Goal: Communication & Community: Answer question/provide support

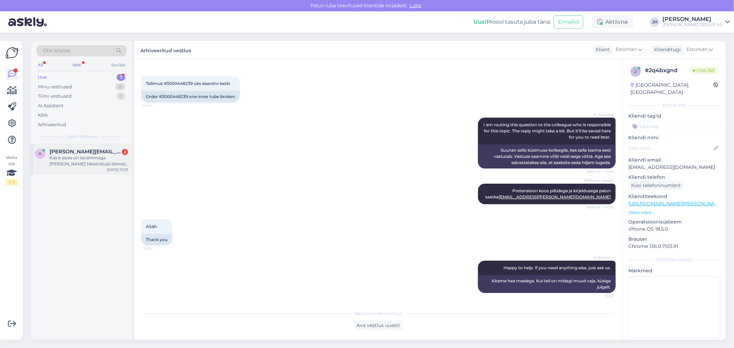
click at [91, 156] on div "Kas e-poes on tavahinnaga [PERSON_NAME] Meistriklubi liikmele ka 25% soodsam?" at bounding box center [89, 161] width 78 height 12
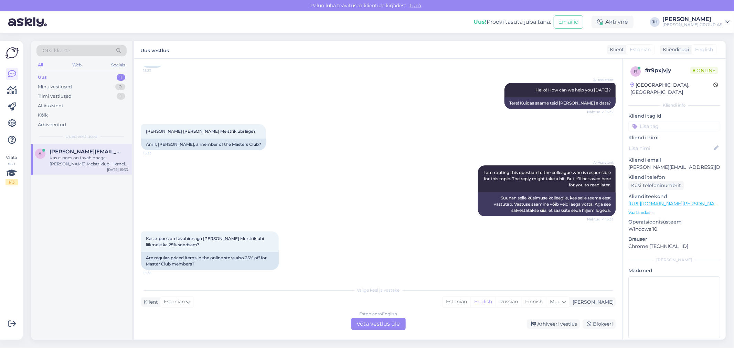
click at [378, 320] on div "Estonian to English Võta vestlus üle" at bounding box center [378, 324] width 54 height 12
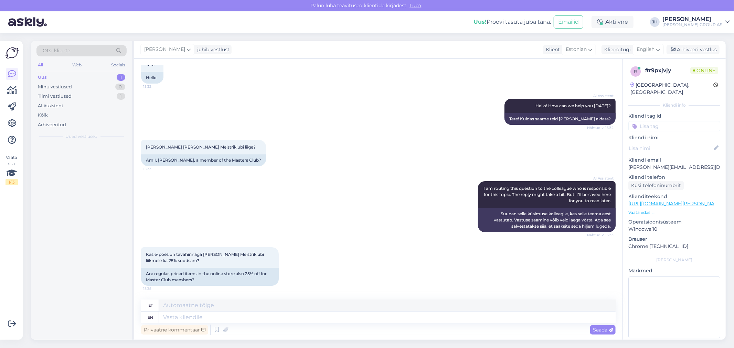
scroll to position [44, 0]
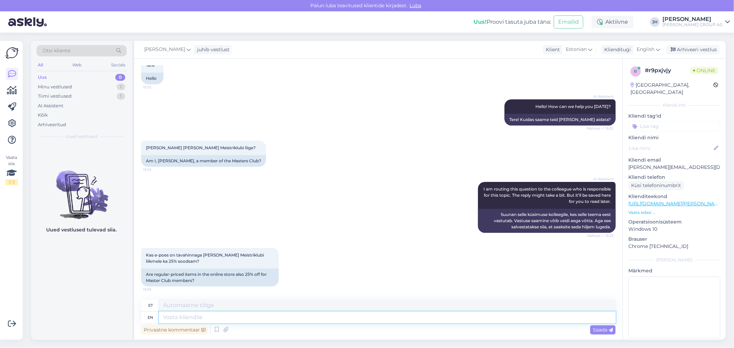
click at [172, 312] on textarea at bounding box center [387, 318] width 457 height 12
type textarea "e-"
type textarea "e"
type textarea "e-poes o"
type textarea "e-poes"
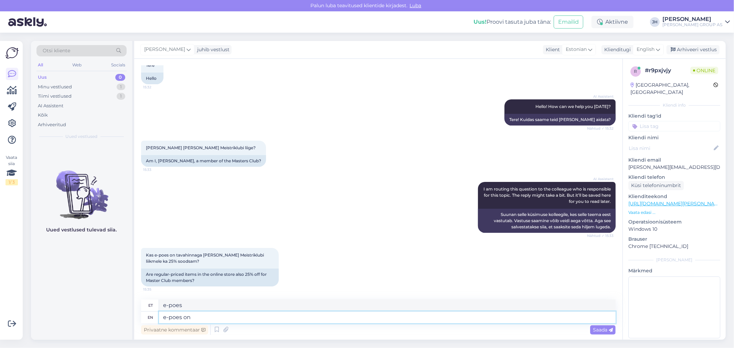
type textarea "e-poes on"
type textarea "e-poes on hin"
type textarea "e-poes tema peal"
type textarea "e-poes on hind"
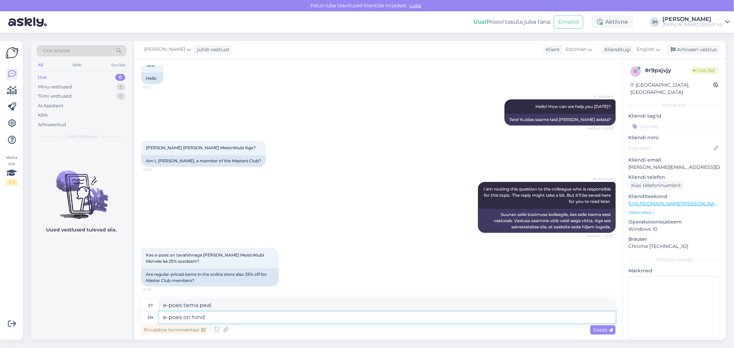
type textarea "e-poes tagaküljel"
type textarea "e-poes on hind sisselogitud k"
type textarea "e-poes on hind sisselogitud"
type textarea "e-poes on hind sisselogitud klientidele:"
type textarea "e-poes on hind sisselogitud stressile"
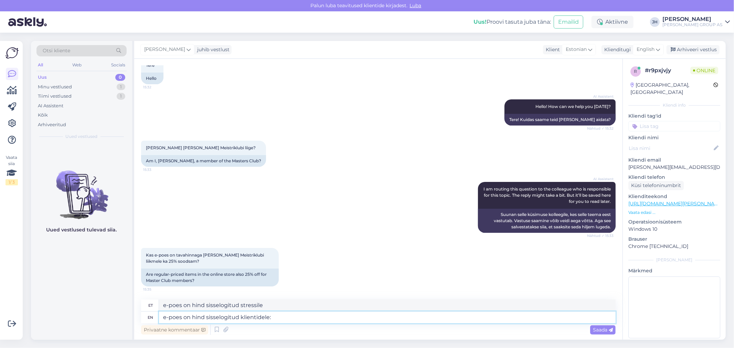
type textarea "e-poes on hind sisselogitud klientidele:"
type textarea "e-poes on hind sisselogitud stressile:"
click at [220, 318] on textarea "e-poes on hind sisselogitud klientidele:" at bounding box center [387, 318] width 457 height 12
type textarea "e-poes on hind sissel ogitud klientidele:"
type textarea "e-poes on hind sissel ogitud stressile:"
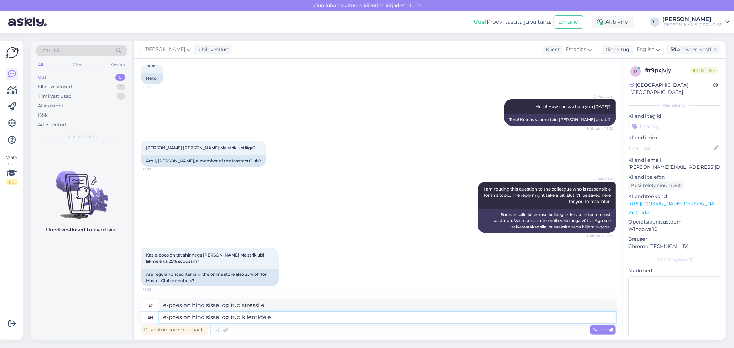
type textarea "e-poes on hind sisselogitud klientidele:"
type textarea "e-poes on hind sisselogitud stressile:"
click at [275, 319] on textarea "e-poes on hind sisselogitud klientidele:" at bounding box center [387, 318] width 457 height 12
type textarea "e-poes on hind sisselogitud klientidele"
type textarea "e-poes on hind sisselogitud stressile"
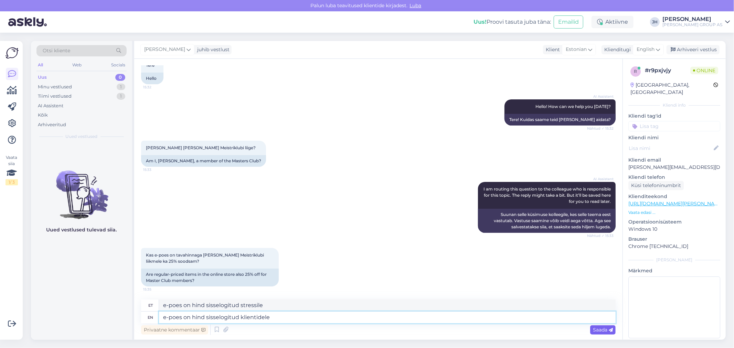
type textarea "e-poes on hind sisselogitud klientidele"
click at [605, 330] on span "Saada" at bounding box center [603, 330] width 20 height 6
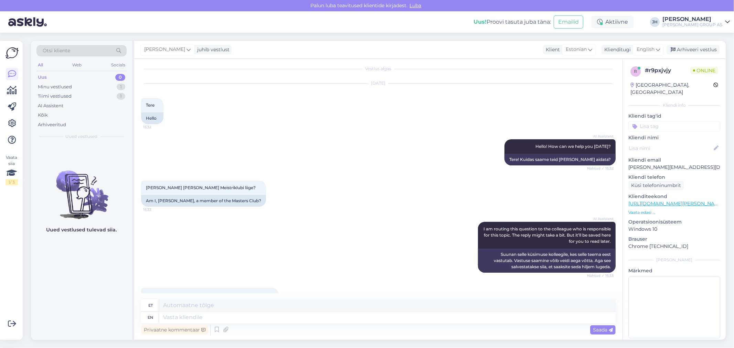
scroll to position [0, 0]
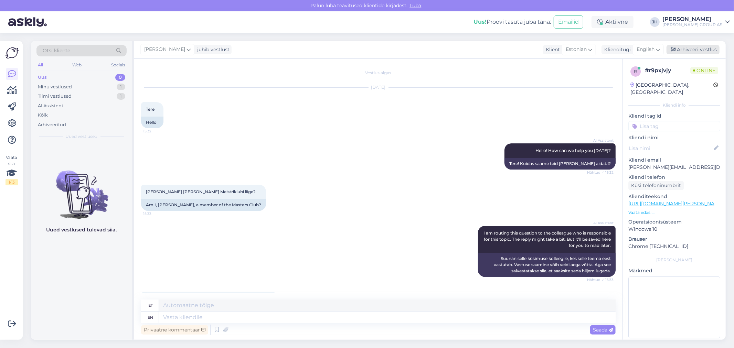
click at [695, 49] on div "Arhiveeri vestlus" at bounding box center [693, 49] width 53 height 9
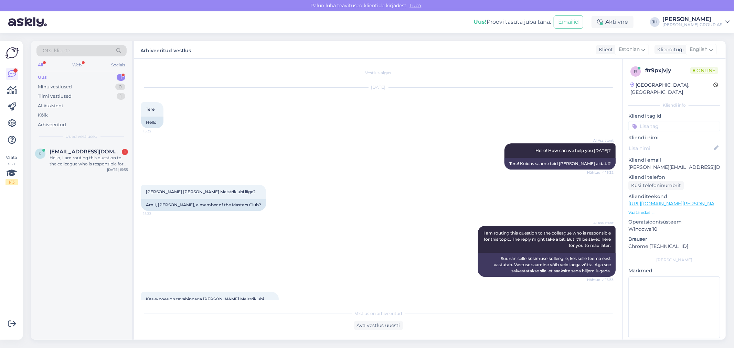
scroll to position [211, 0]
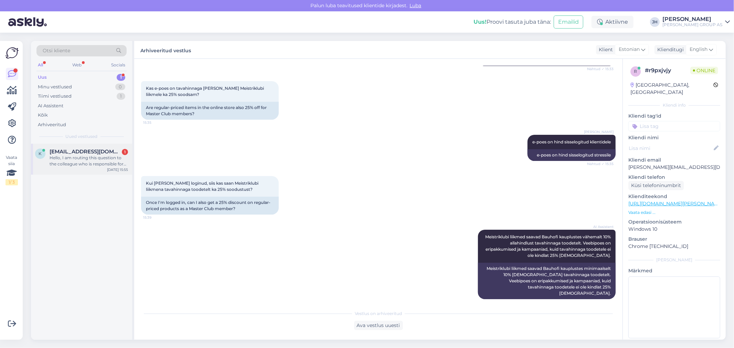
click at [70, 157] on div "Hello, I am routing this question to the colleague who is responsible for this …" at bounding box center [89, 161] width 78 height 12
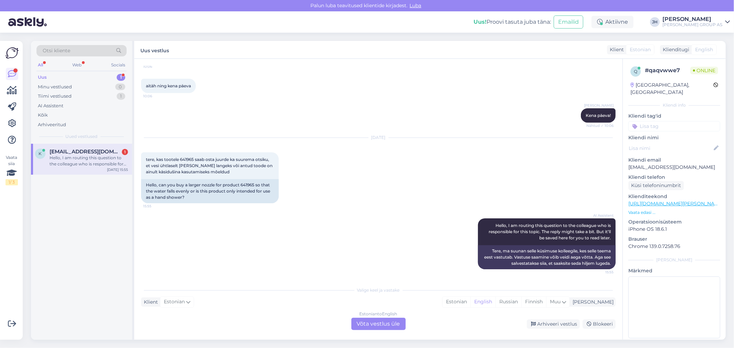
scroll to position [542, 0]
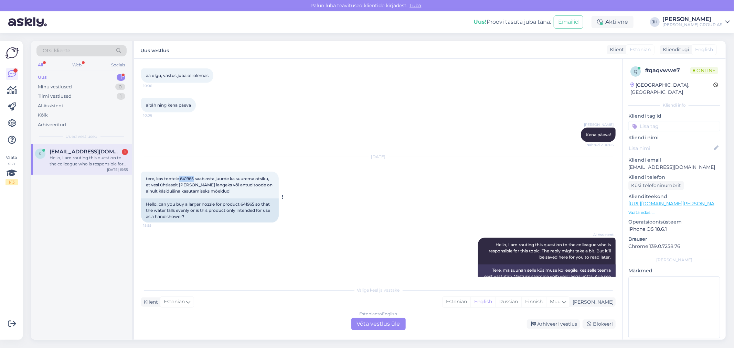
drag, startPoint x: 194, startPoint y: 157, endPoint x: 179, endPoint y: 155, distance: 14.9
click at [179, 172] on div "tere, kas tootele 641965 saab osta juurde ka suurema otsiku, et vesi ühtlaselt …" at bounding box center [210, 185] width 138 height 27
click at [193, 176] on span "tere, kas tootele 641965 saab osta juurde ka suurema otsiku, et vesi ühtlaselt …" at bounding box center [210, 185] width 128 height 18
drag, startPoint x: 193, startPoint y: 158, endPoint x: 180, endPoint y: 157, distance: 13.4
click at [180, 176] on span "tere, kas tootele 641965 saab osta juurde ka suurema otsiku, et vesi ühtlaselt …" at bounding box center [210, 185] width 128 height 18
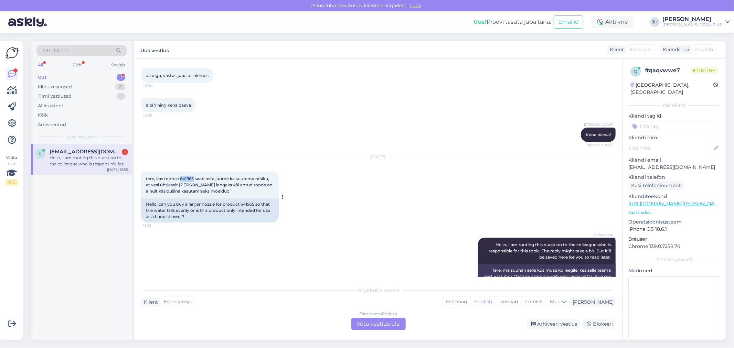
copy span "641965"
drag, startPoint x: 195, startPoint y: 158, endPoint x: 245, endPoint y: 170, distance: 52.1
click at [245, 172] on div "tere, kas tootele 641965 saab osta juurde ka suurema otsiku, et vesi ühtlaselt …" at bounding box center [210, 185] width 138 height 27
copy span "saab osta juurde ka suurema otsiku, et vesi ühtlaselt [PERSON_NAME] langeks või…"
click at [383, 321] on div "Estonian to English Võta vestlus üle" at bounding box center [378, 324] width 54 height 12
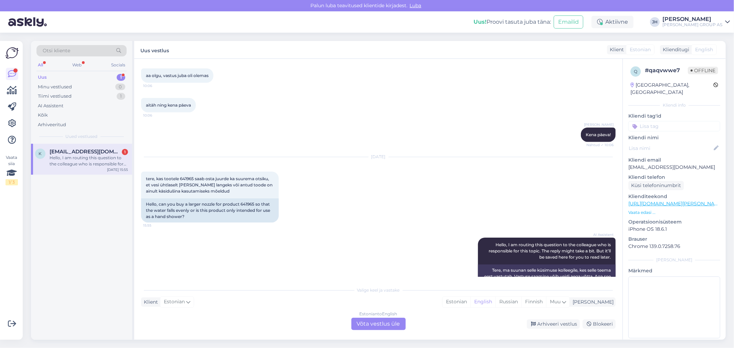
scroll to position [596, 0]
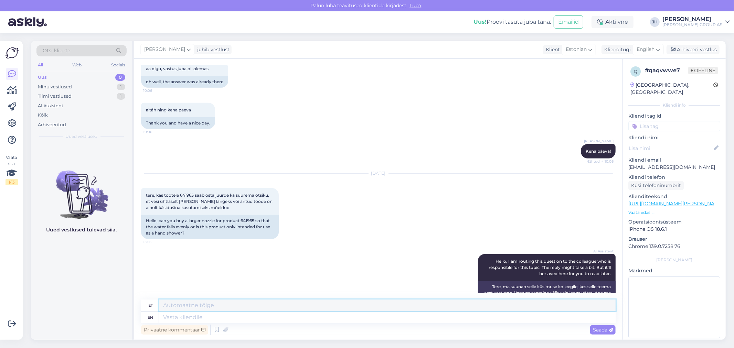
click at [176, 307] on textarea at bounding box center [387, 306] width 457 height 12
click at [660, 48] on div "English" at bounding box center [648, 49] width 31 height 11
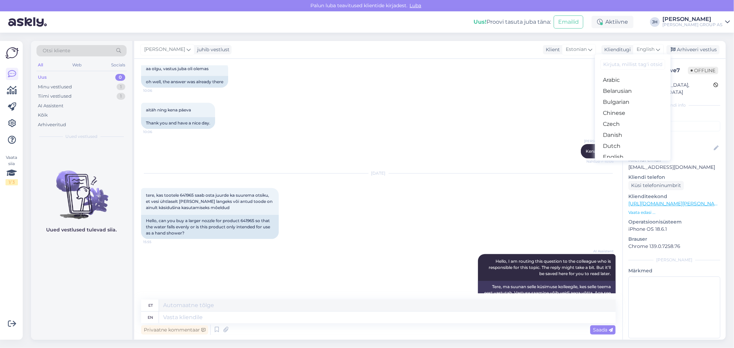
drag, startPoint x: 630, startPoint y: 129, endPoint x: 286, endPoint y: 222, distance: 356.3
click at [629, 163] on link "Estonian" at bounding box center [633, 168] width 76 height 11
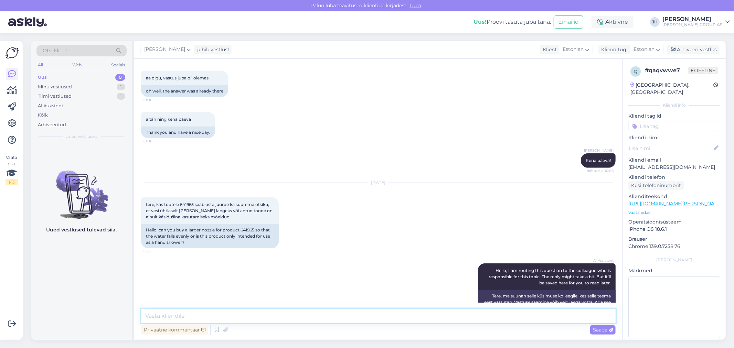
click at [172, 316] on textarea at bounding box center [378, 316] width 475 height 14
drag, startPoint x: 311, startPoint y: 316, endPoint x: 77, endPoint y: 302, distance: 234.2
click at [78, 302] on div "Otsi kliente All Web Socials Uus 0 Minu vestlused 1 Tiimi vestlused 1 AI Assist…" at bounding box center [378, 190] width 695 height 299
type textarea "Tere, kahjuks sellist otsiku komplektile 641965 [PERSON_NAME] ole"
click at [658, 48] on icon at bounding box center [658, 50] width 4 height 8
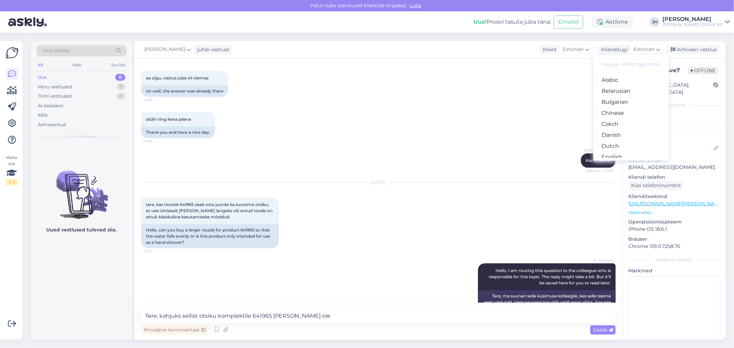
click at [622, 163] on link "Estonian" at bounding box center [631, 168] width 76 height 11
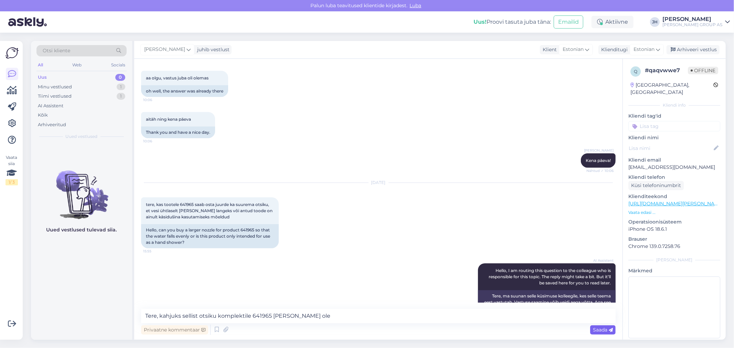
click at [600, 330] on span "Saada" at bounding box center [603, 330] width 20 height 6
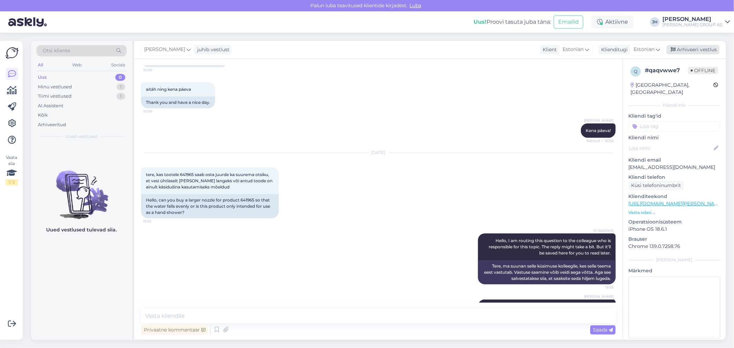
click at [695, 49] on div "Arhiveeri vestlus" at bounding box center [693, 49] width 53 height 9
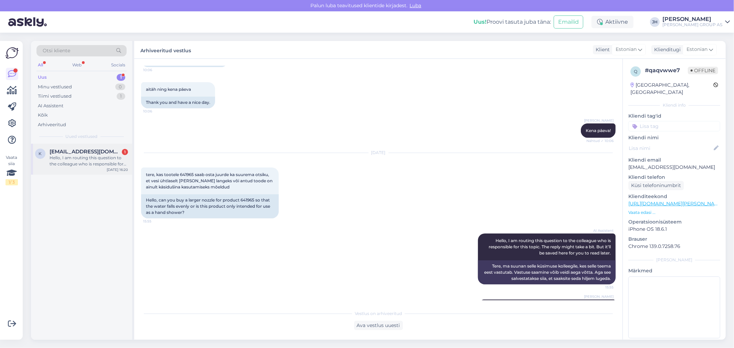
click at [77, 154] on span "[EMAIL_ADDRESS][DOMAIN_NAME]" at bounding box center [86, 152] width 72 height 6
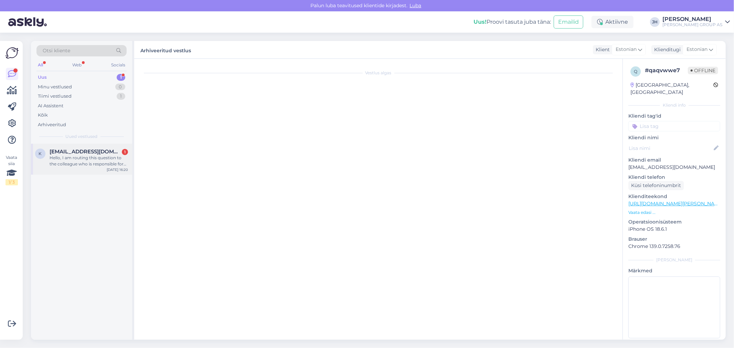
scroll to position [0, 0]
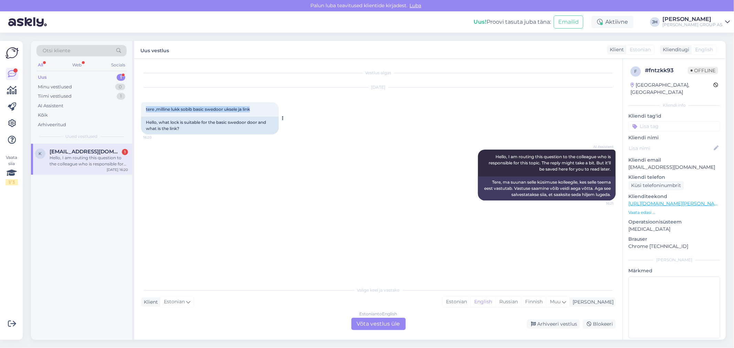
drag, startPoint x: 252, startPoint y: 108, endPoint x: 141, endPoint y: 104, distance: 110.6
click at [141, 104] on div "tere ,milline lukk sobib basic swedoor uksele ja link 16:20" at bounding box center [210, 109] width 138 height 14
copy span "tere ,milline lukk sobib basic swedoor uksele ja link"
click at [378, 328] on div "Estonian to English Võta vestlus üle" at bounding box center [378, 324] width 54 height 12
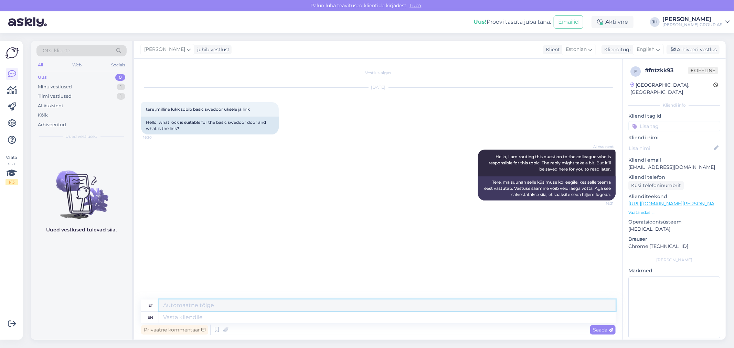
click at [189, 303] on textarea at bounding box center [387, 306] width 457 height 12
paste textarea "ASSA 565"
paste textarea "[URL][DOMAIN_NAME][PERSON_NAME]"
type textarea "ASSA 565. [URL][DOMAIN_NAME][PERSON_NAME]"
click at [603, 330] on span "Saada" at bounding box center [603, 330] width 20 height 6
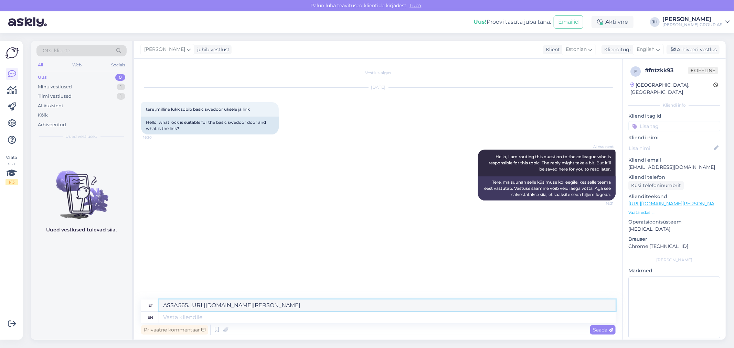
drag, startPoint x: 390, startPoint y: 309, endPoint x: 119, endPoint y: 304, distance: 270.6
click at [119, 304] on div "Otsi kliente All Web Socials Uus 0 Minu vestlused 1 Tiimi vestlused 1 AI Assist…" at bounding box center [378, 190] width 695 height 299
click at [661, 49] on div "English" at bounding box center [648, 49] width 31 height 11
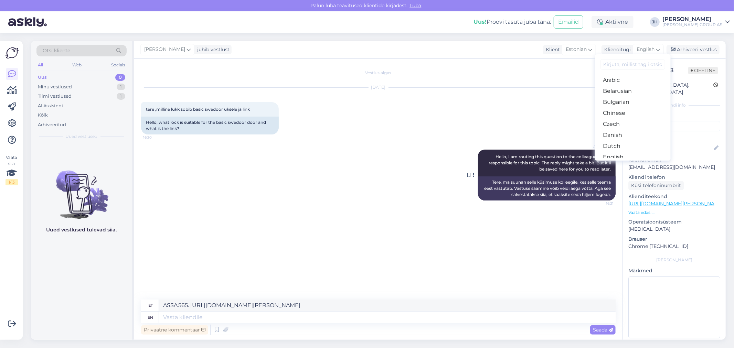
drag, startPoint x: 621, startPoint y: 132, endPoint x: 590, endPoint y: 144, distance: 33.6
click at [621, 163] on link "Estonian" at bounding box center [633, 168] width 76 height 11
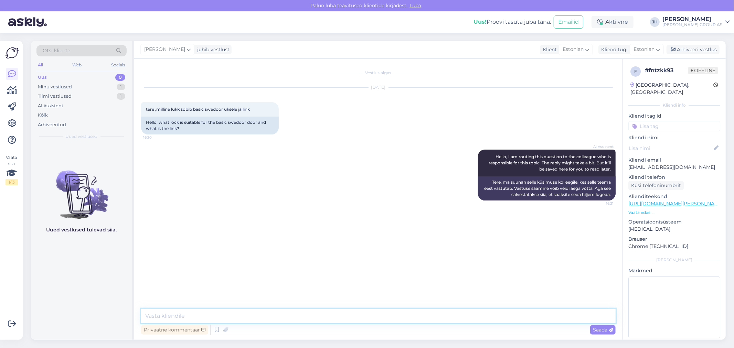
click at [223, 317] on textarea at bounding box center [378, 316] width 475 height 14
paste textarea "ASSA 565. [URL][DOMAIN_NAME][PERSON_NAME]"
type textarea "ASSA 565. [URL][DOMAIN_NAME][PERSON_NAME]"
click at [607, 333] on div "Saada" at bounding box center [602, 330] width 25 height 9
click at [700, 47] on div "Arhiveeri vestlus" at bounding box center [693, 49] width 53 height 9
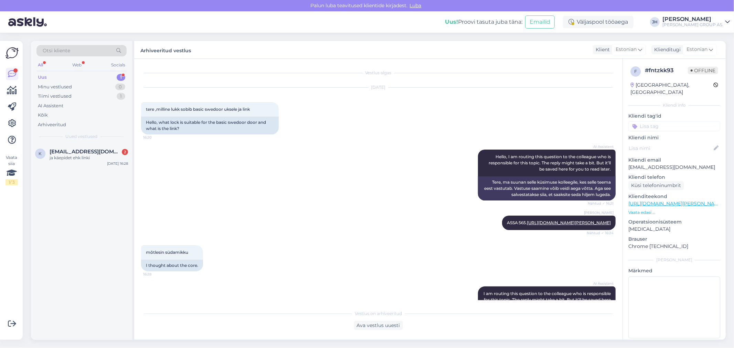
scroll to position [92, 0]
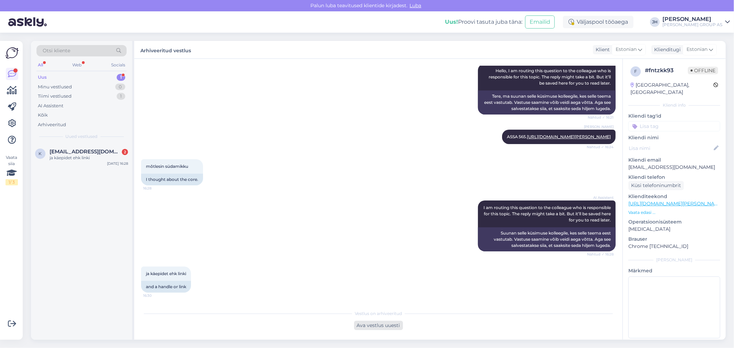
click at [370, 326] on div "Ava vestlus uuesti" at bounding box center [378, 325] width 49 height 9
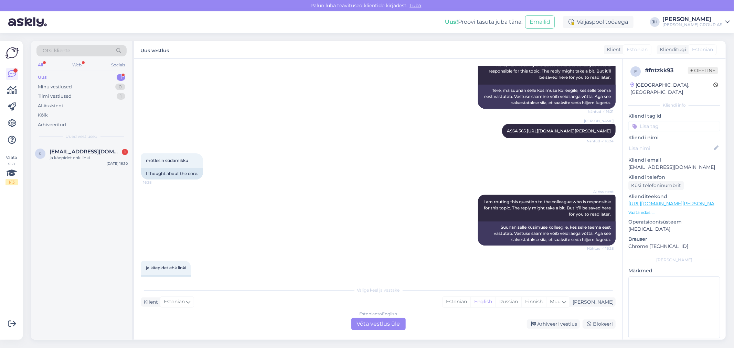
click at [385, 326] on div "Estonian to English Võta vestlus üle" at bounding box center [378, 324] width 54 height 12
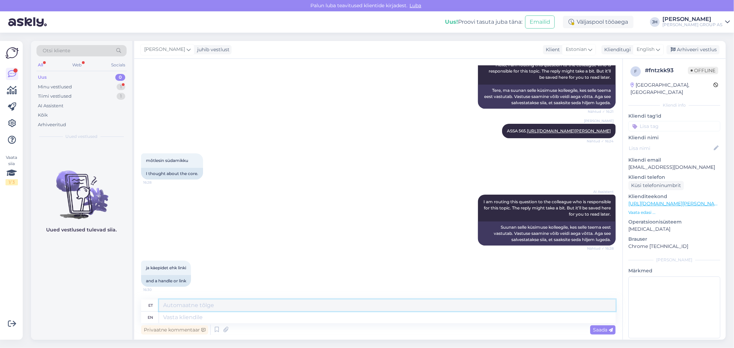
click at [168, 308] on textarea at bounding box center [387, 306] width 457 height 12
paste textarea "ASSA M10 käepide – klassikaline ja usaldusväärne valik, mis sobib hästi Swedoor…"
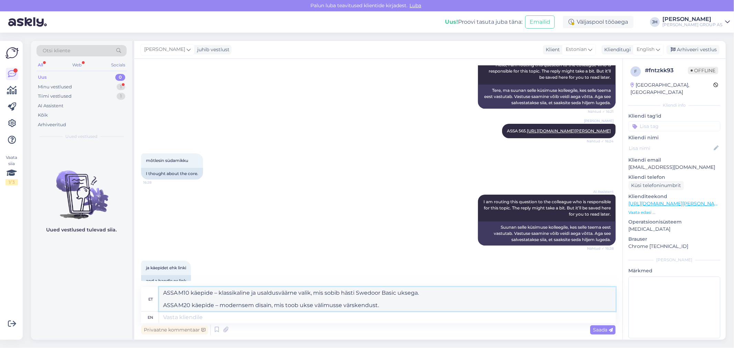
drag, startPoint x: 188, startPoint y: 293, endPoint x: 162, endPoint y: 293, distance: 26.2
click at [162, 293] on textarea "ASSA M10 käepide – klassikaline ja usaldusväärne valik, mis sobib hästi Swedoor…" at bounding box center [387, 299] width 457 height 24
type textarea "ASSA M10 käepide – klassikaline ja usaldusväärne valik, mis sobib hästi Swedoor…"
click at [410, 304] on textarea "ASSA M10 käepide – klassikaline ja usaldusväärne valik, mis sobib hästi Swedoor…" at bounding box center [387, 299] width 457 height 24
click at [602, 329] on span "Saada" at bounding box center [603, 330] width 20 height 6
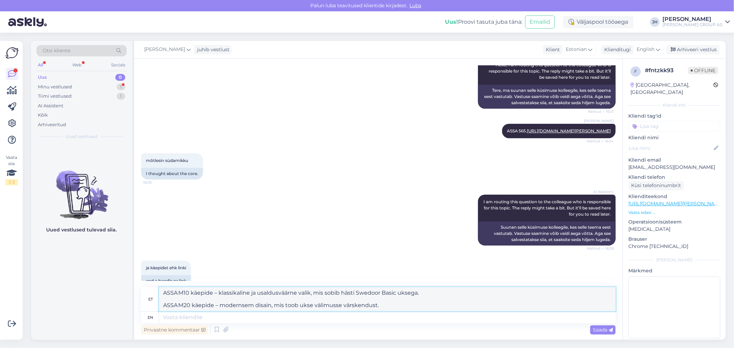
drag, startPoint x: 387, startPoint y: 305, endPoint x: 160, endPoint y: 294, distance: 227.5
click at [160, 294] on textarea "ASSA M10 käepide – klassikaline ja usaldusväärne valik, mis sobib hästi Swedoor…" at bounding box center [387, 299] width 457 height 24
click at [328, 238] on div "AI Assistent I am routing this question to the colleague who is responsible for…" at bounding box center [378, 220] width 475 height 66
click at [596, 330] on span "Saada" at bounding box center [603, 330] width 20 height 6
drag, startPoint x: 386, startPoint y: 305, endPoint x: 147, endPoint y: 285, distance: 239.7
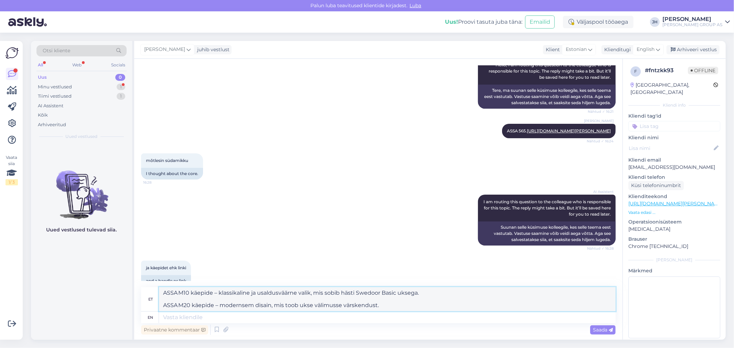
click at [147, 285] on div "Vestlus algas [DATE] tere ,milline lukk sobib basic swedoor uksele ja link 16:2…" at bounding box center [378, 199] width 488 height 281
click at [658, 48] on icon at bounding box center [658, 50] width 4 height 8
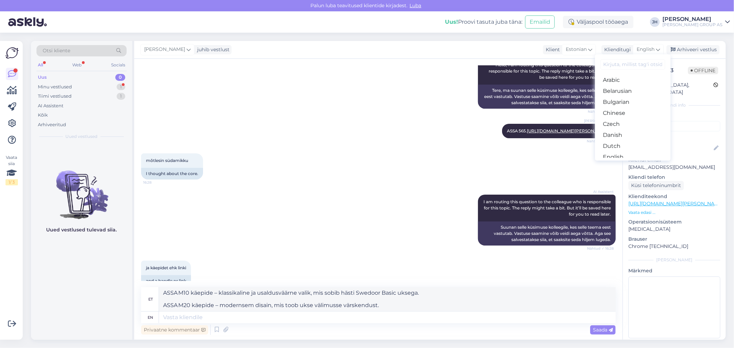
click at [624, 163] on link "Estonian" at bounding box center [633, 168] width 76 height 11
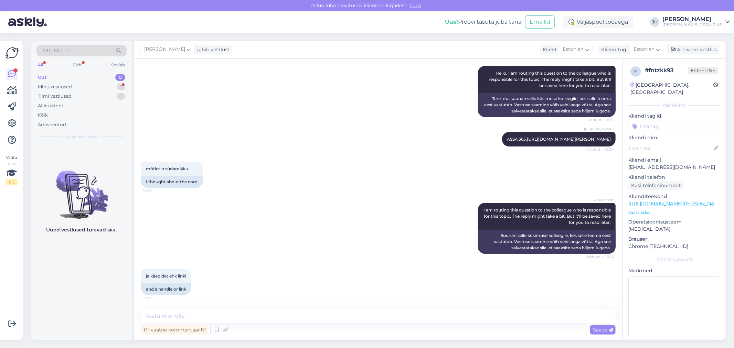
scroll to position [90, 0]
click at [174, 314] on textarea at bounding box center [378, 316] width 475 height 14
paste textarea "ASSA M10 käepide – klassikaline ja usaldusväärne valik, mis sobib hästi Swedoor…"
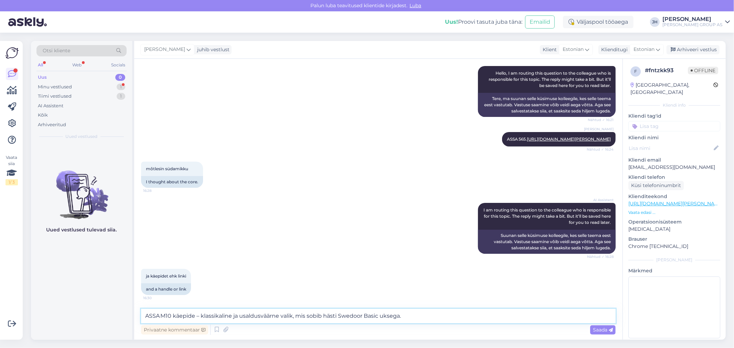
scroll to position [92, 0]
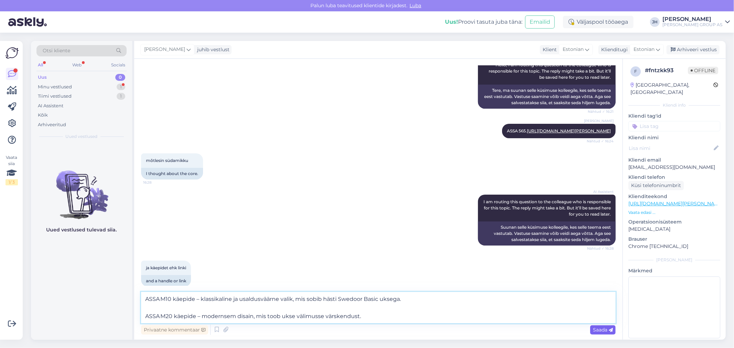
type textarea "ASSA M10 käepide – klassikaline ja usaldusväärne valik, mis sobib hästi Swedoor…"
click at [603, 329] on span "Saada" at bounding box center [603, 330] width 20 height 6
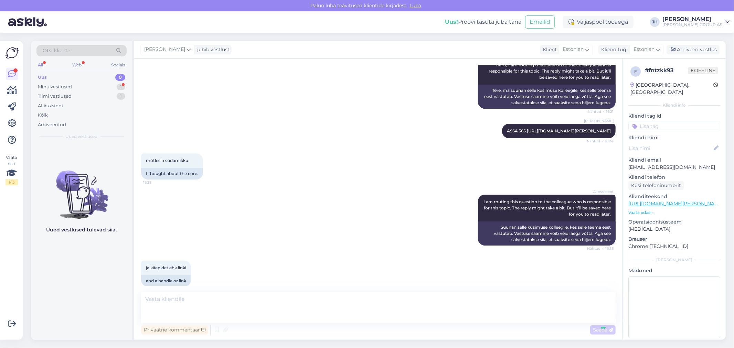
scroll to position [144, 0]
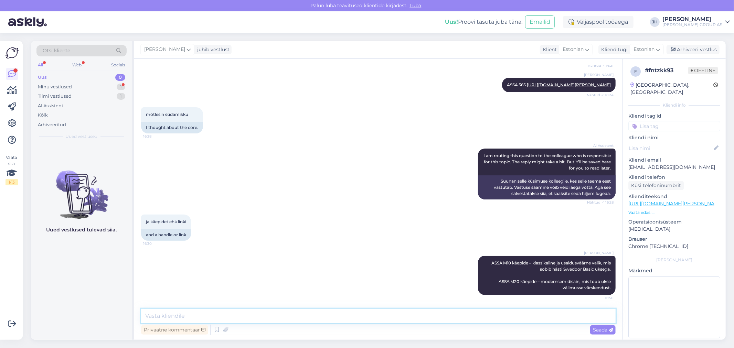
click at [162, 310] on textarea at bounding box center [378, 316] width 475 height 14
click at [693, 49] on div "Arhiveeri vestlus" at bounding box center [693, 49] width 53 height 9
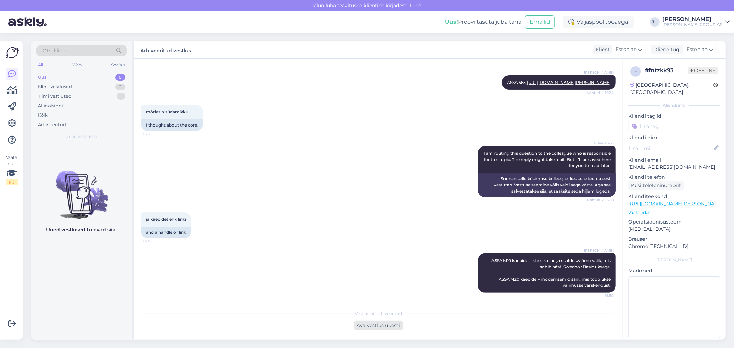
click at [380, 324] on div "Ava vestlus uuesti" at bounding box center [378, 325] width 49 height 9
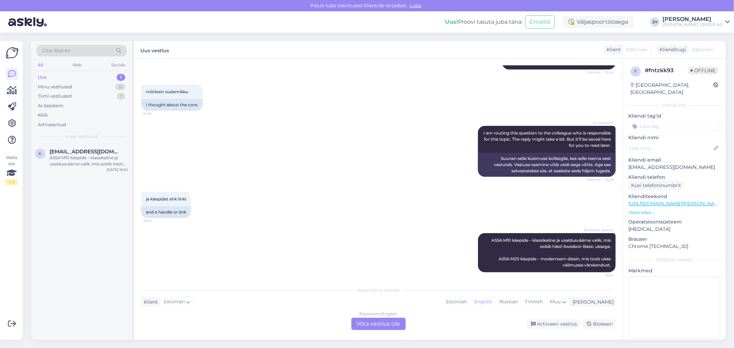
click at [384, 324] on div "Estonian to English Võta vestlus üle" at bounding box center [378, 324] width 54 height 12
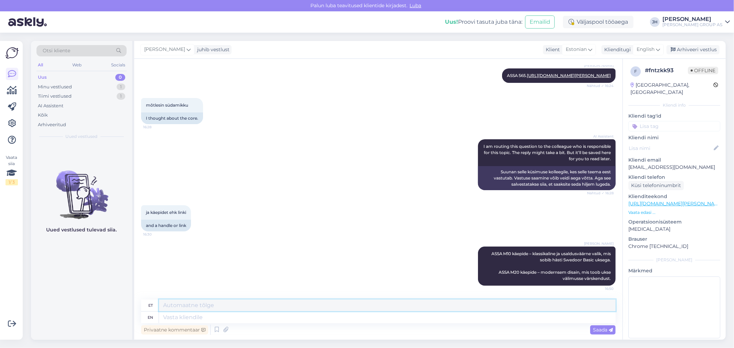
click at [197, 304] on textarea at bounding box center [387, 306] width 457 height 12
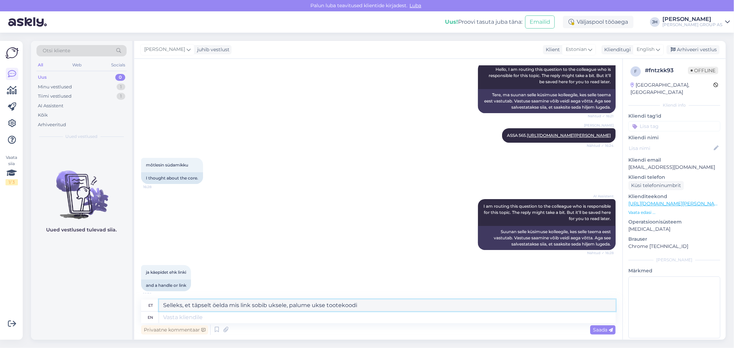
scroll to position [153, 0]
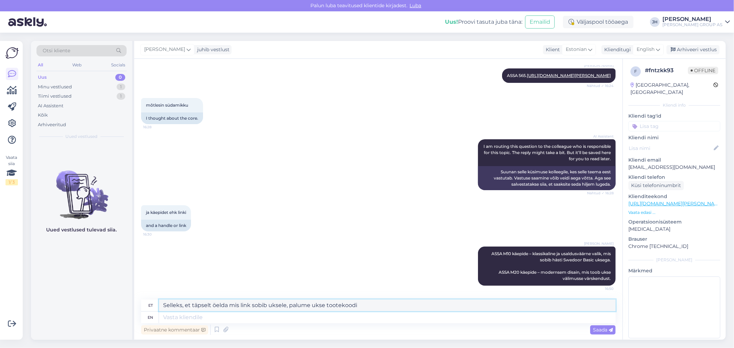
drag, startPoint x: 312, startPoint y: 307, endPoint x: 114, endPoint y: 311, distance: 198.3
click at [121, 311] on div "Otsi kliente All Web Socials Uus 0 Minu vestlused 1 Tiimi vestlused 1 AI Assist…" at bounding box center [378, 190] width 695 height 299
type textarea "Selleks, et täpselt öelda mis link sobib uksele, palume ukse tootekoodi"
click at [658, 47] on icon at bounding box center [658, 50] width 4 height 8
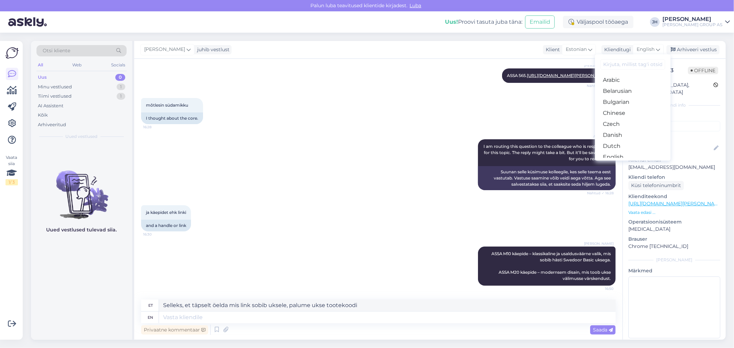
click at [620, 163] on link "Estonian" at bounding box center [633, 168] width 76 height 11
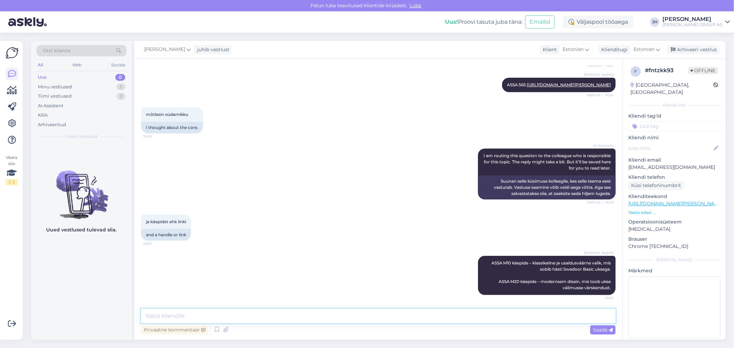
click at [178, 318] on textarea at bounding box center [378, 316] width 475 height 14
paste textarea "Selleks, et täpselt öelda mis link sobib uksele, palume ukse tootekoodi"
type textarea "Selleks, et täpselt öelda mis link sobib uksele, palume ukse tootekoodi"
click at [605, 328] on span "Saada" at bounding box center [603, 330] width 20 height 6
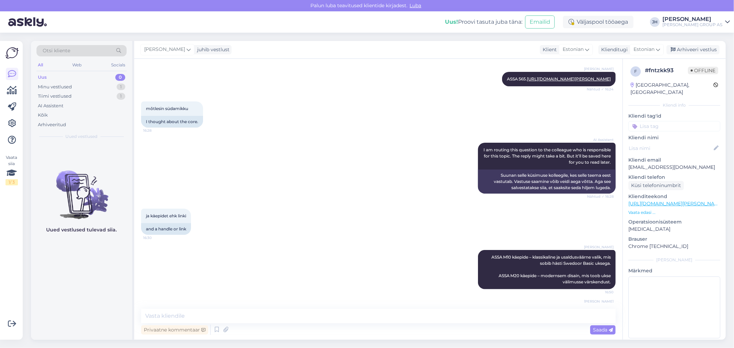
scroll to position [180, 0]
